Goal: Navigation & Orientation: Find specific page/section

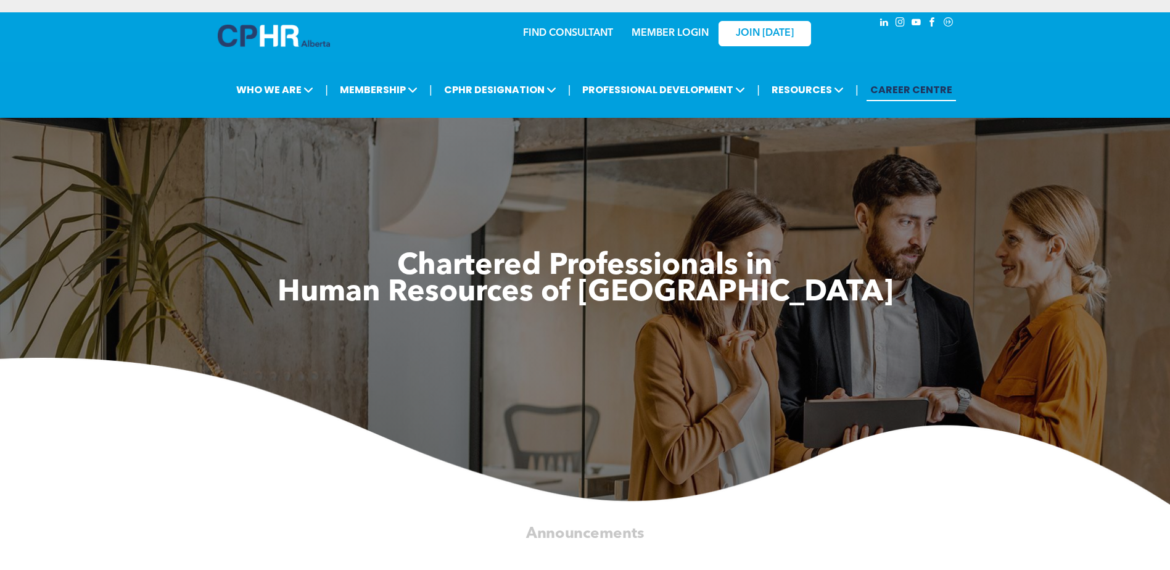
click at [447, 339] on h1 at bounding box center [585, 322] width 740 height 33
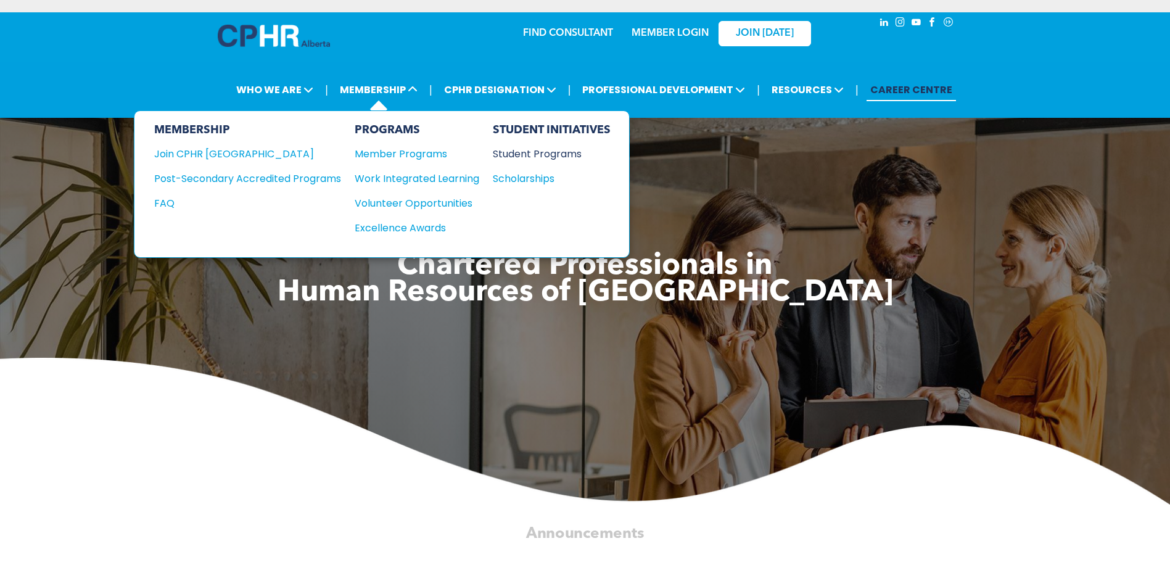
click at [538, 153] on div "Student Programs" at bounding box center [546, 153] width 106 height 15
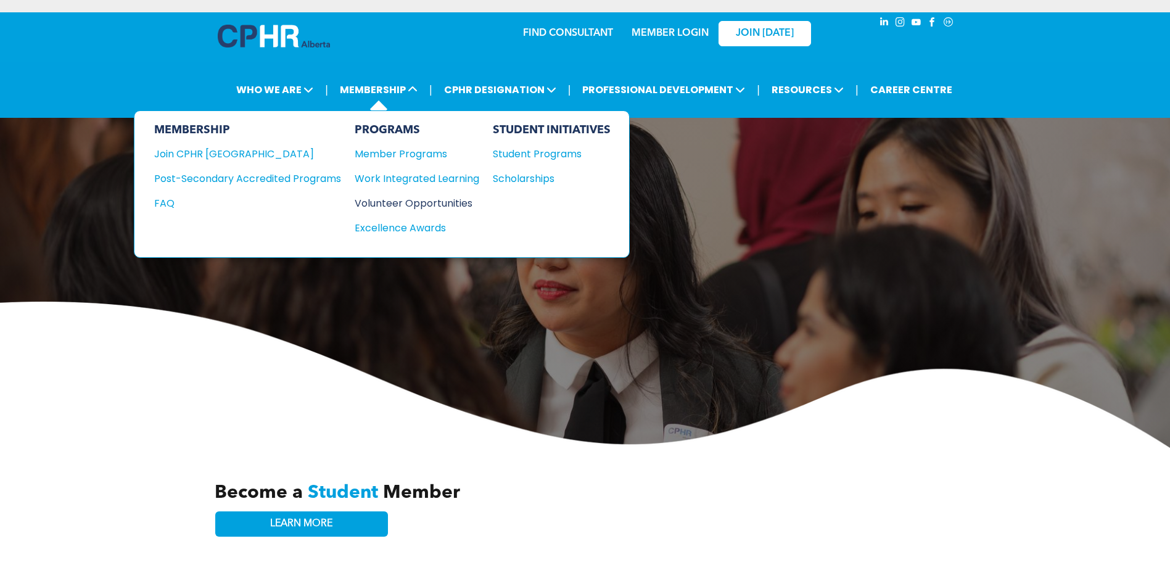
click at [406, 199] on div "Volunteer Opportunities" at bounding box center [411, 202] width 112 height 15
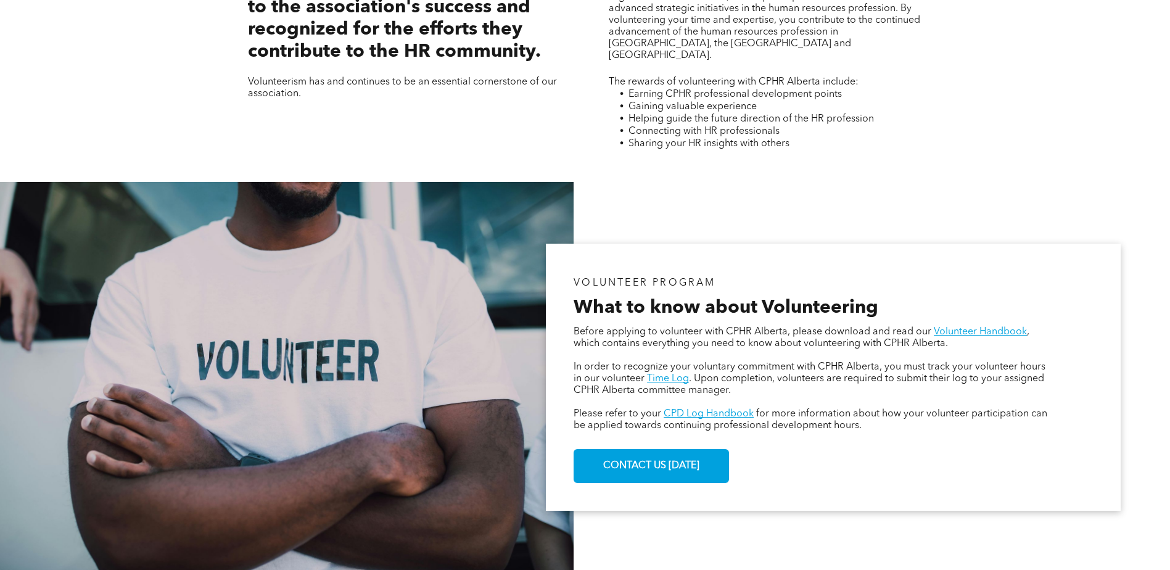
scroll to position [555, 0]
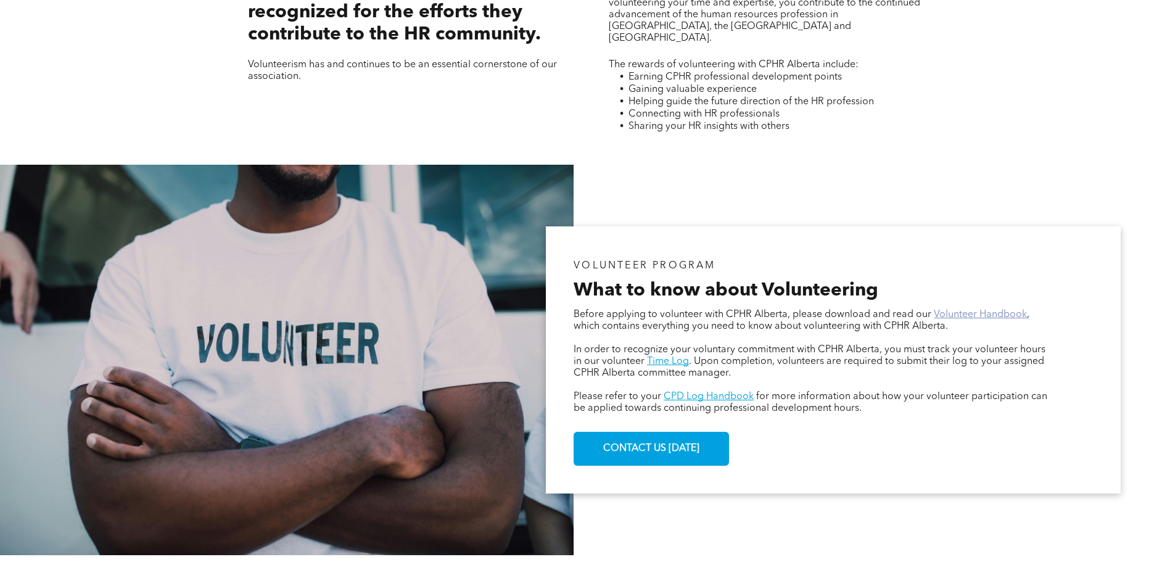
click at [970, 315] on link "Volunteer Handbook" at bounding box center [980, 315] width 93 height 10
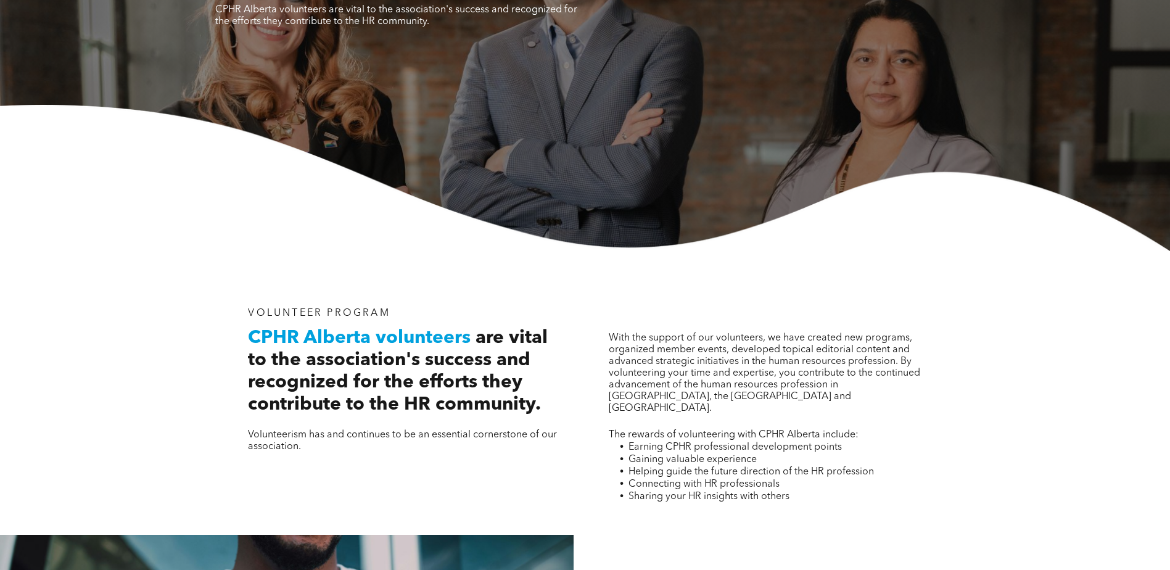
scroll to position [0, 0]
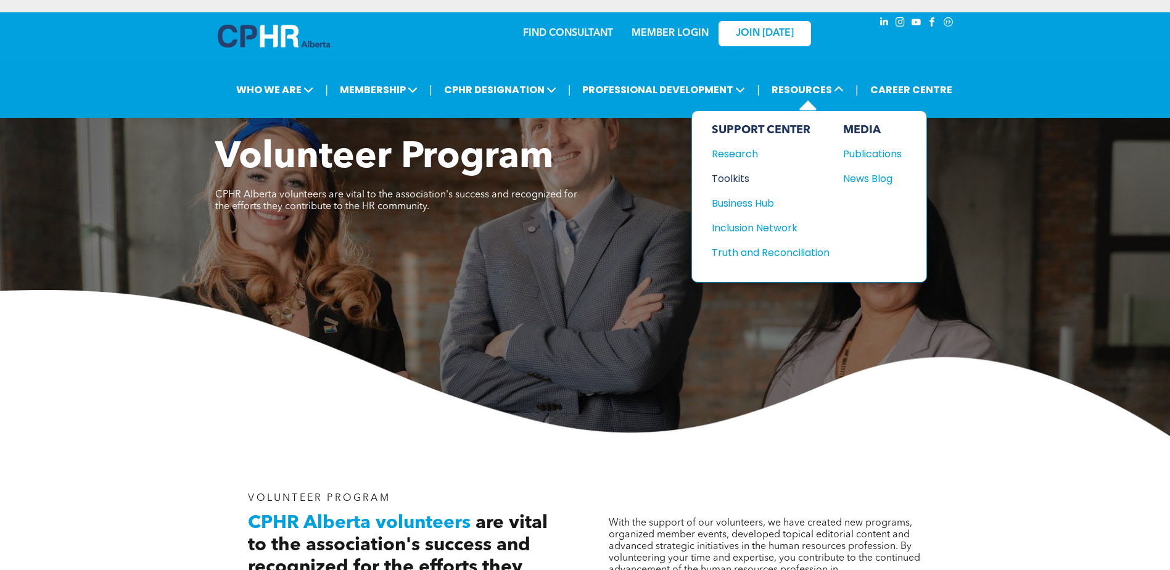
click at [726, 179] on div "Toolkits" at bounding box center [765, 178] width 106 height 15
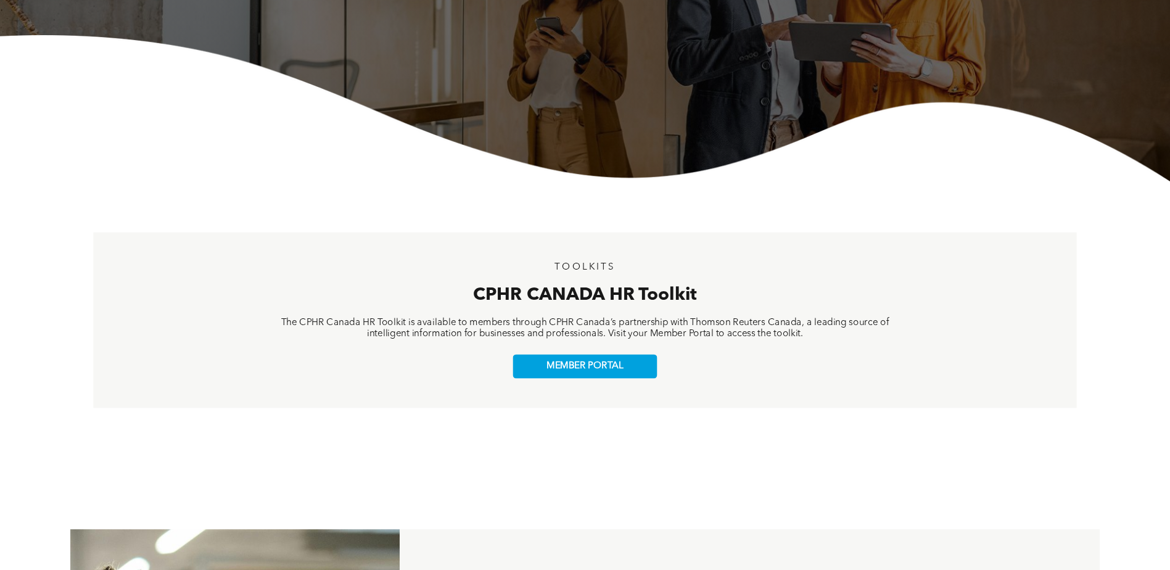
scroll to position [284, 0]
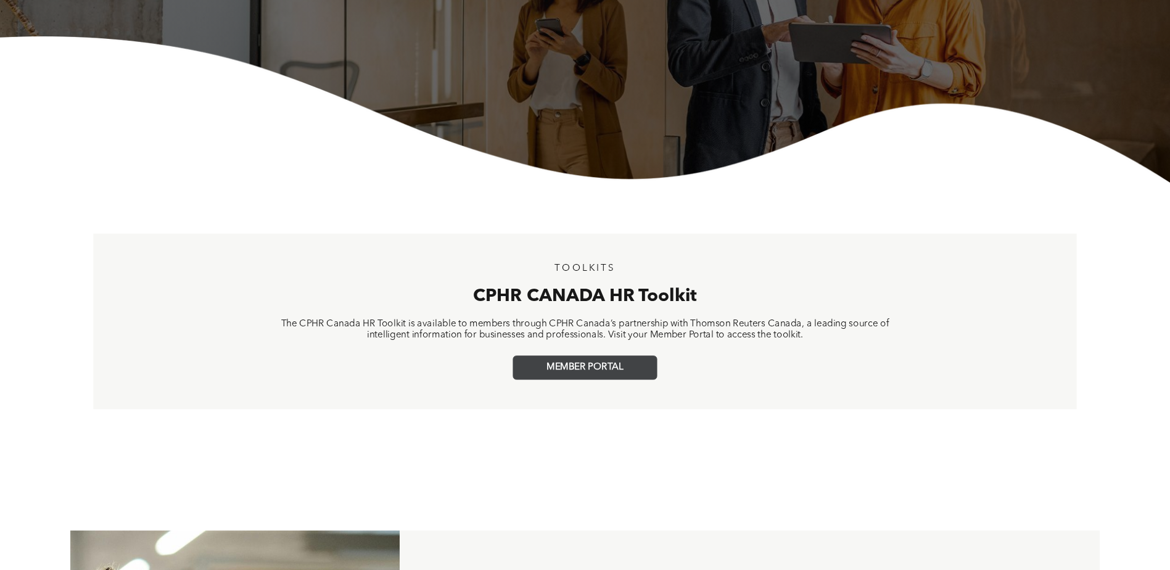
click at [567, 365] on span "MEMBER PORTAL" at bounding box center [584, 367] width 76 height 11
